Goal: Information Seeking & Learning: Learn about a topic

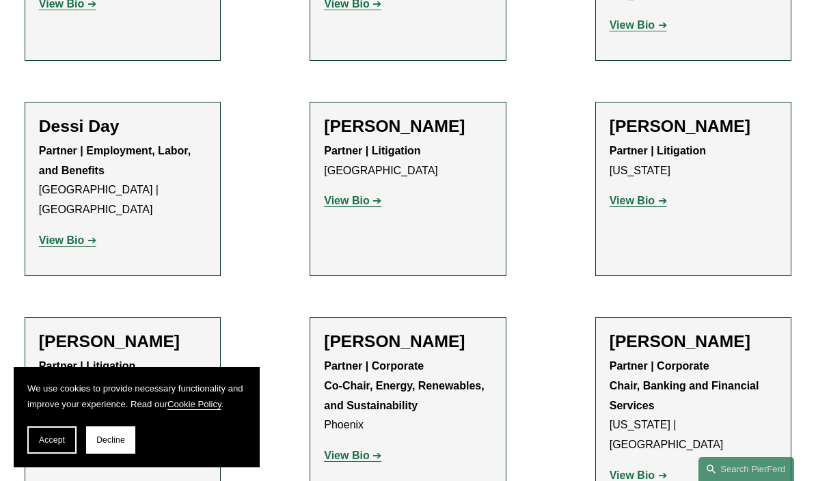
scroll to position [4544, 0]
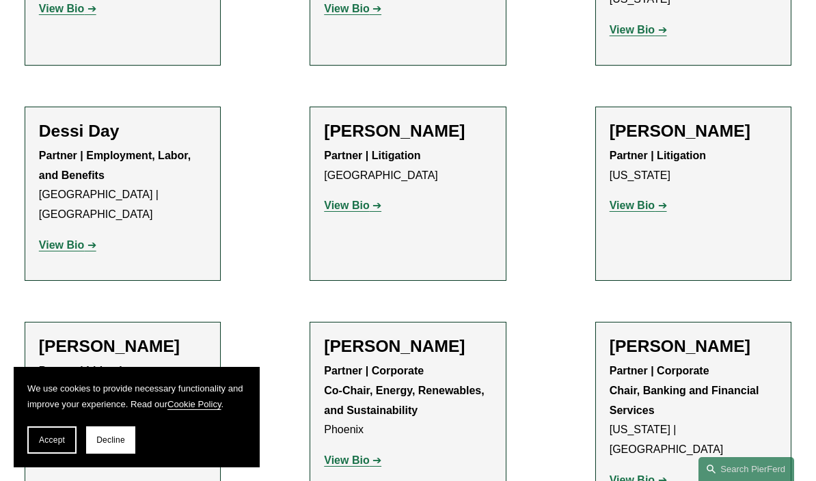
click at [357, 454] on strong "View Bio" at bounding box center [346, 460] width 45 height 12
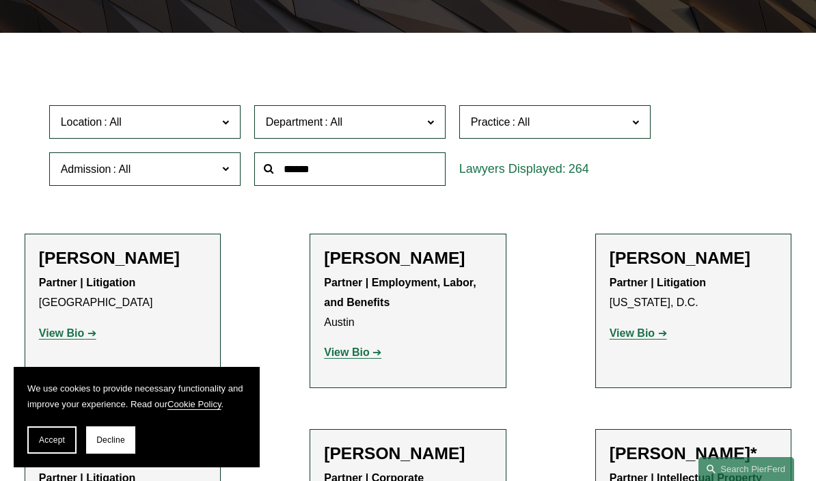
scroll to position [566, 0]
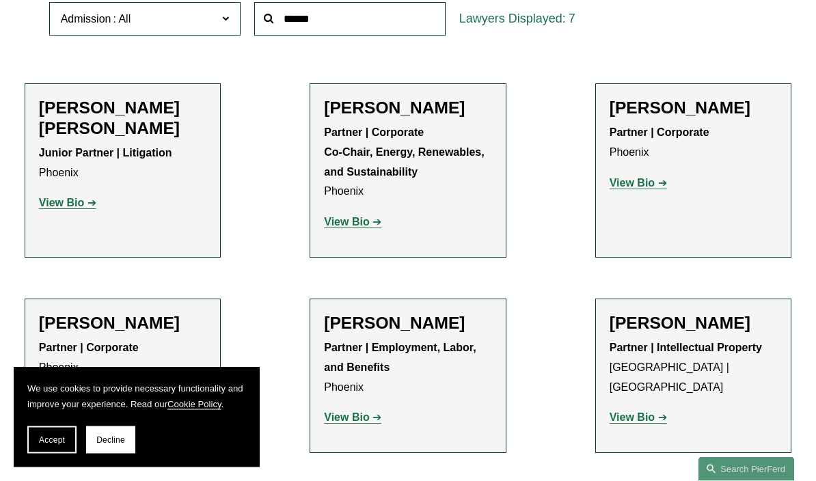
scroll to position [452, 0]
click at [640, 178] on strong "View Bio" at bounding box center [632, 183] width 45 height 12
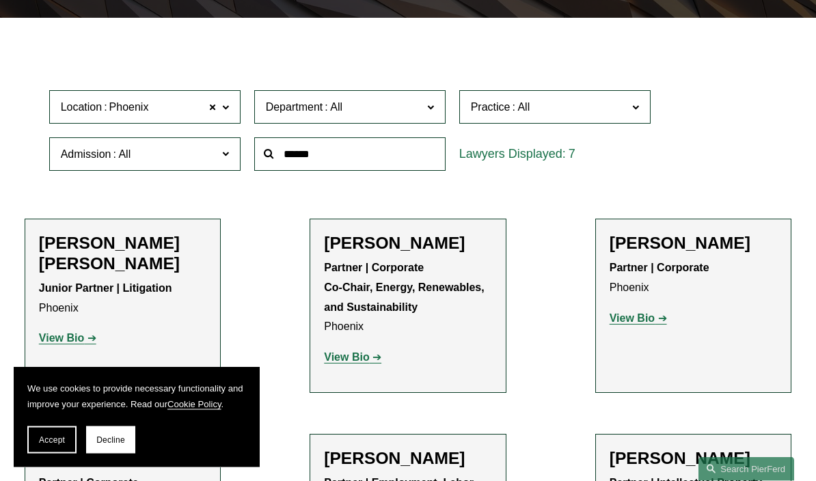
scroll to position [232, 0]
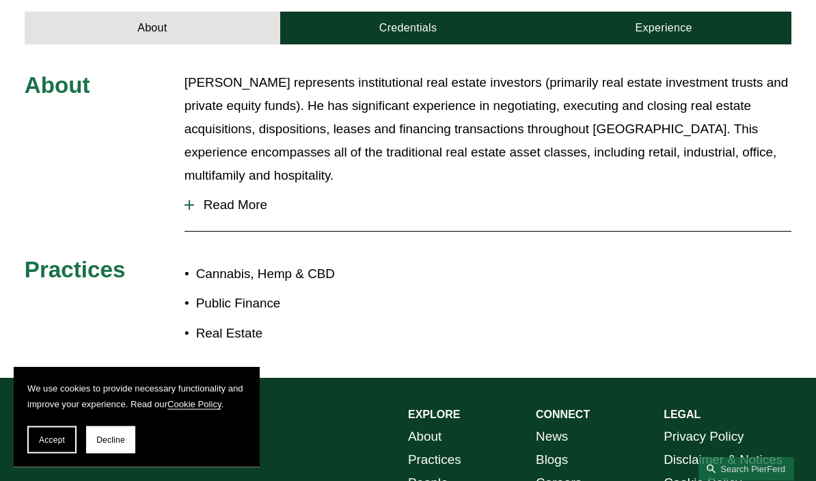
scroll to position [472, 0]
click at [223, 197] on span "Read More" at bounding box center [493, 204] width 598 height 15
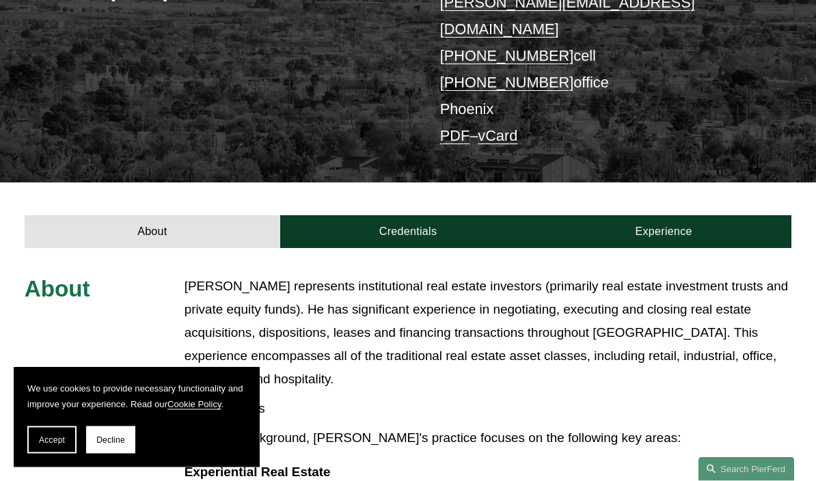
scroll to position [269, 0]
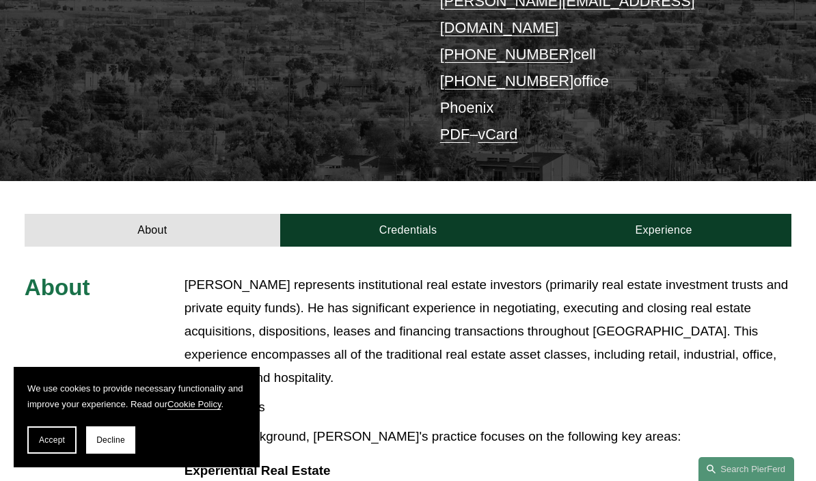
click at [394, 214] on link "Credentials" at bounding box center [408, 230] width 256 height 33
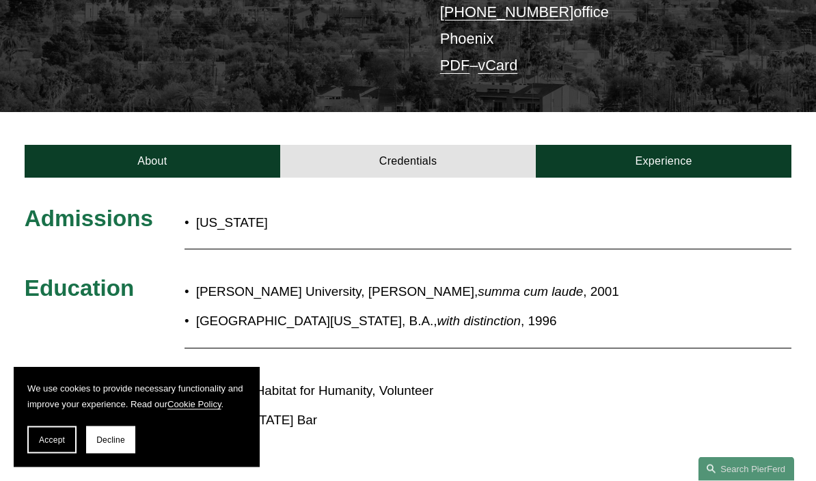
scroll to position [333, 0]
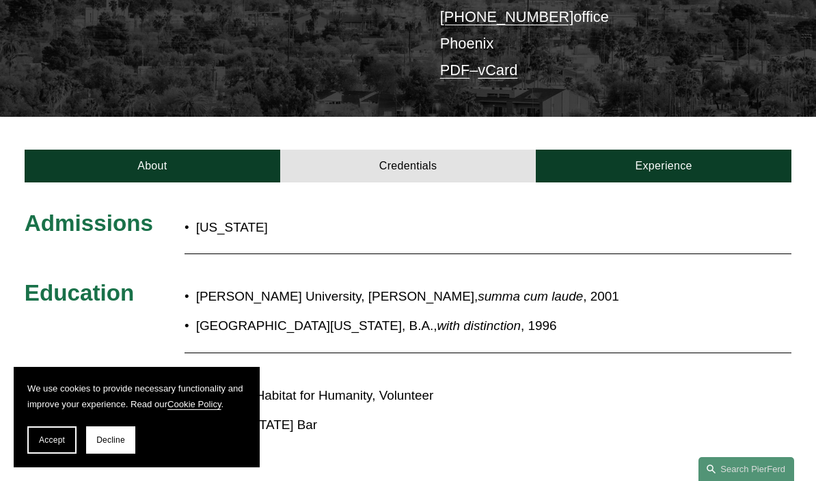
click at [668, 150] on link "Experience" at bounding box center [664, 166] width 256 height 33
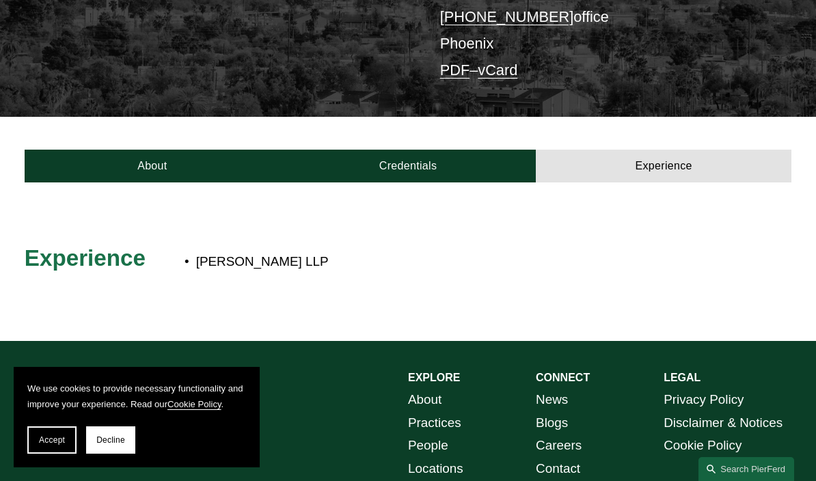
click at [243, 250] on p "Stinson LLP" at bounding box center [446, 261] width 500 height 23
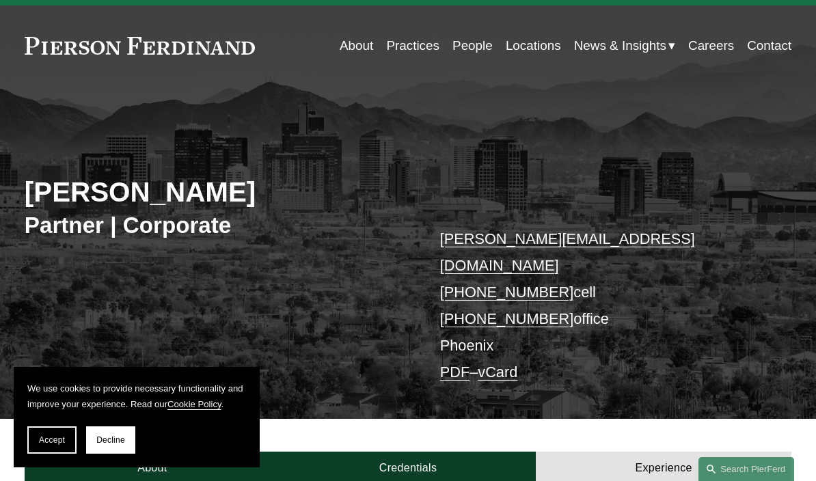
scroll to position [0, 0]
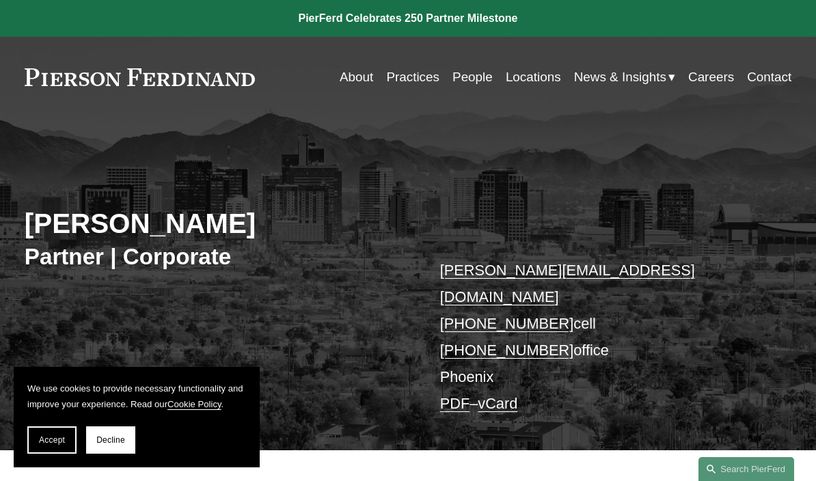
click at [545, 68] on link "Locations" at bounding box center [533, 77] width 55 height 26
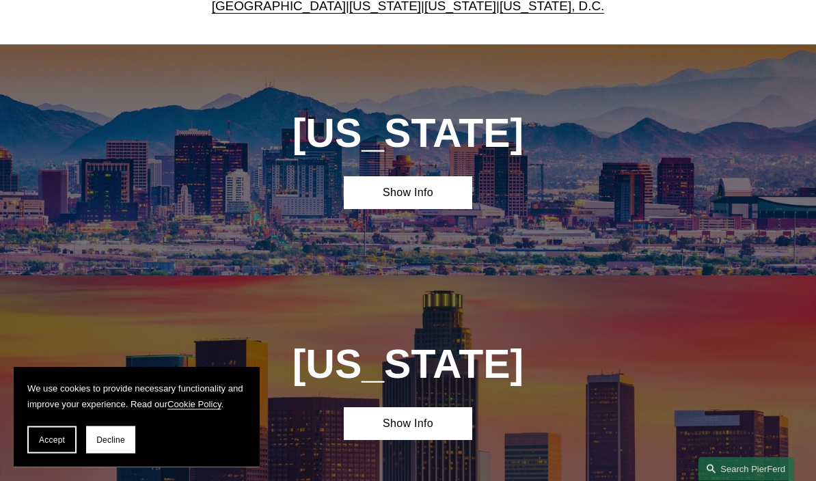
scroll to position [471, 0]
click at [436, 195] on link "Show Info" at bounding box center [408, 192] width 128 height 33
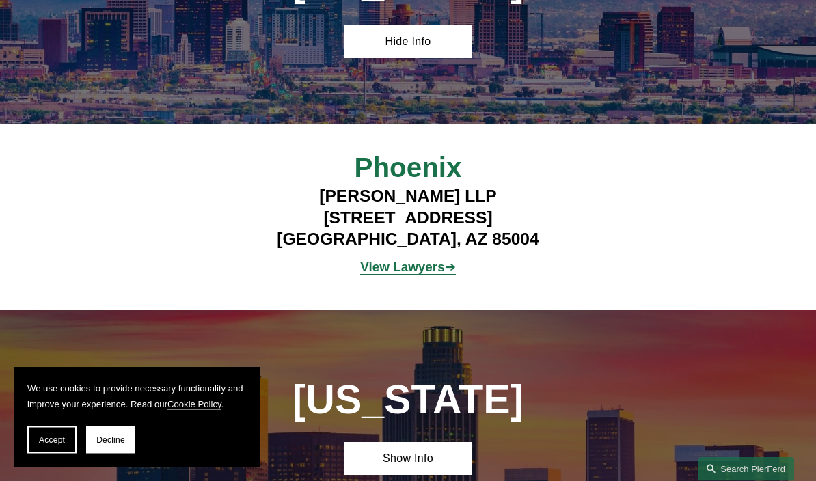
scroll to position [622, 0]
click at [413, 270] on strong "View Lawyers" at bounding box center [402, 267] width 84 height 14
